Goal: Task Accomplishment & Management: Use online tool/utility

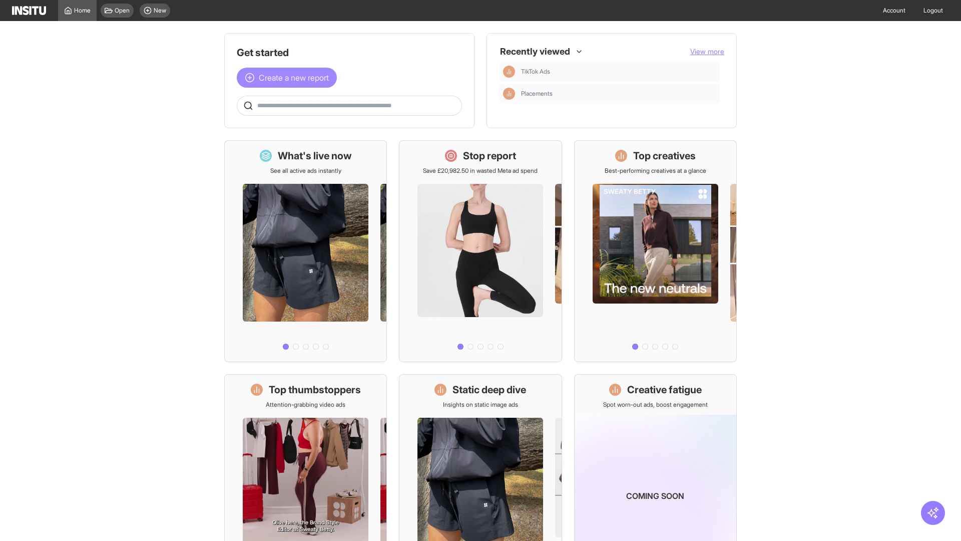
click at [289, 78] on span "Create a new report" at bounding box center [294, 78] width 70 height 12
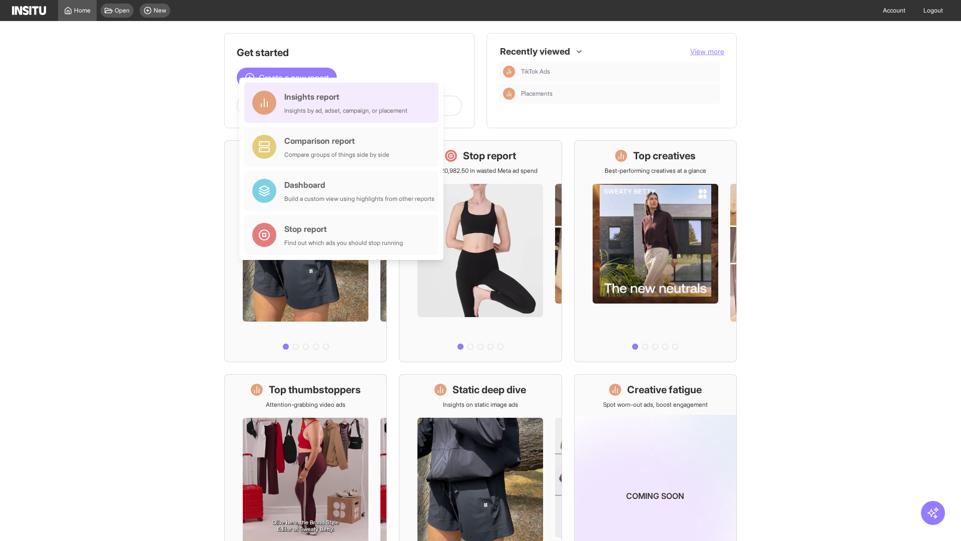
click at [344, 103] on div "Insights report Insights by ad, adset, campaign, or placement" at bounding box center [345, 103] width 123 height 24
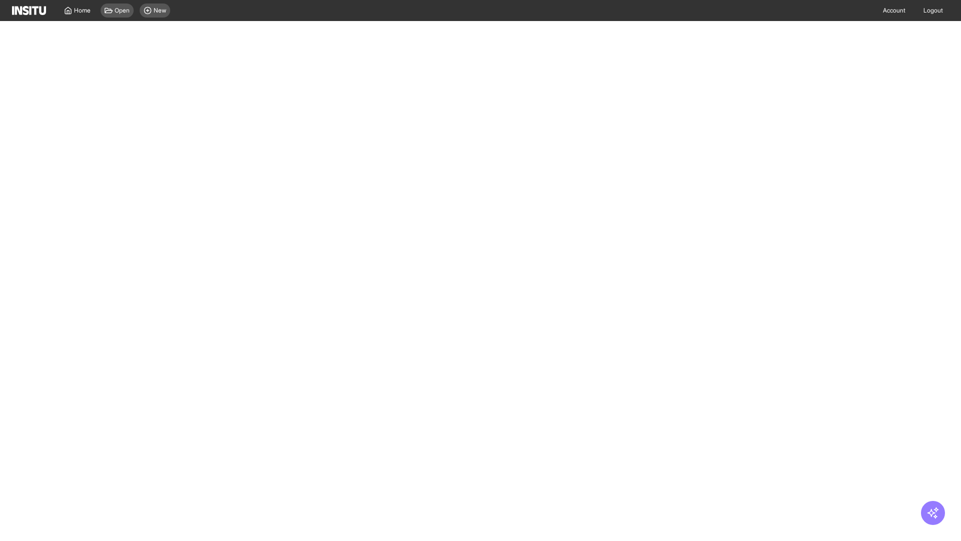
select select "**"
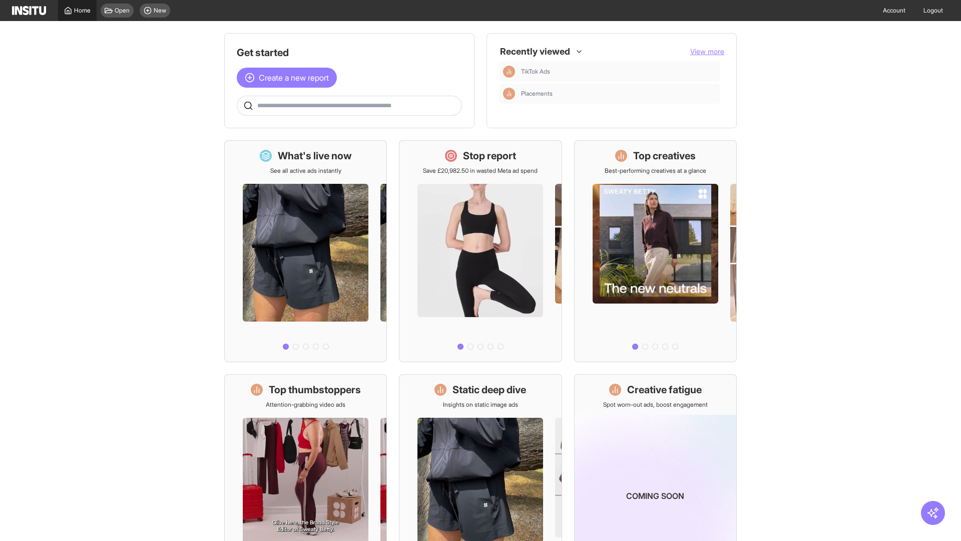
click at [77, 11] on span "Home" at bounding box center [82, 11] width 17 height 8
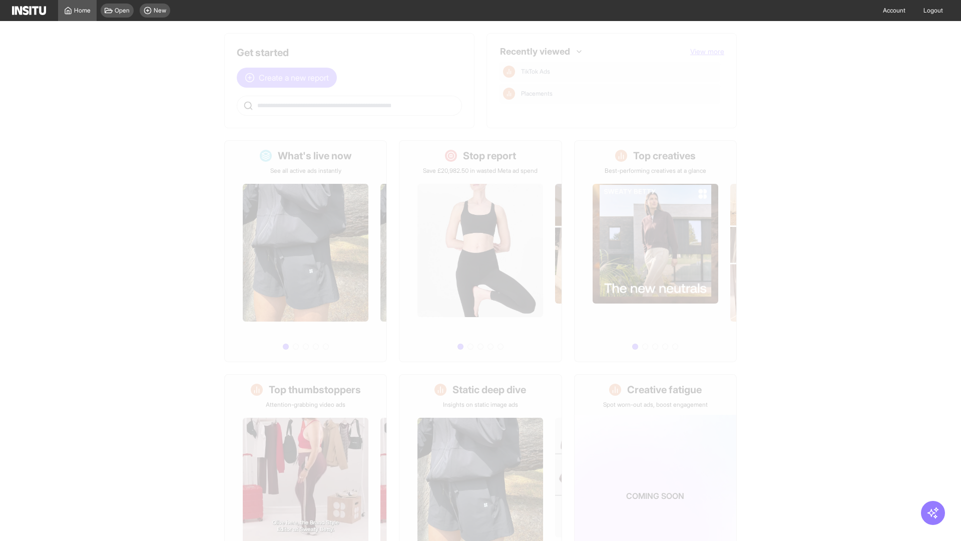
click at [289, 78] on span "Create a new report" at bounding box center [294, 78] width 70 height 12
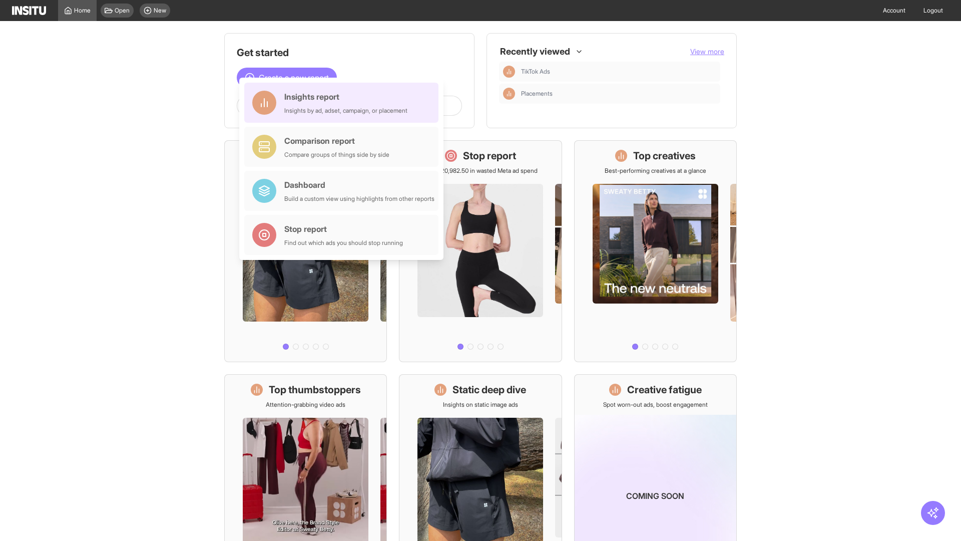
click at [344, 108] on div "Insights report Insights by ad, adset, campaign, or placement" at bounding box center [345, 103] width 123 height 24
